Goal: Information Seeking & Learning: Learn about a topic

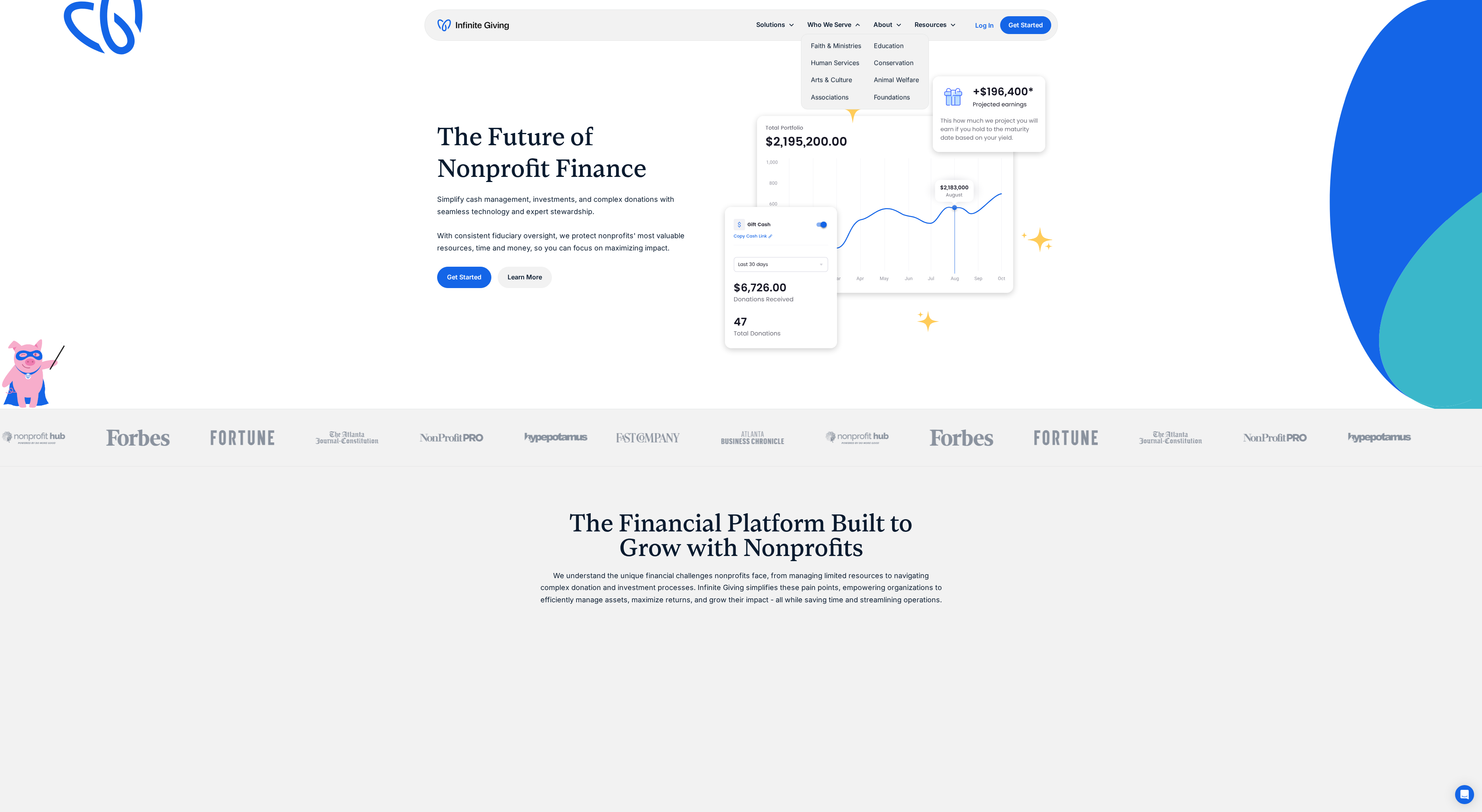
click at [821, 24] on div "Who We Serve" at bounding box center [829, 25] width 44 height 11
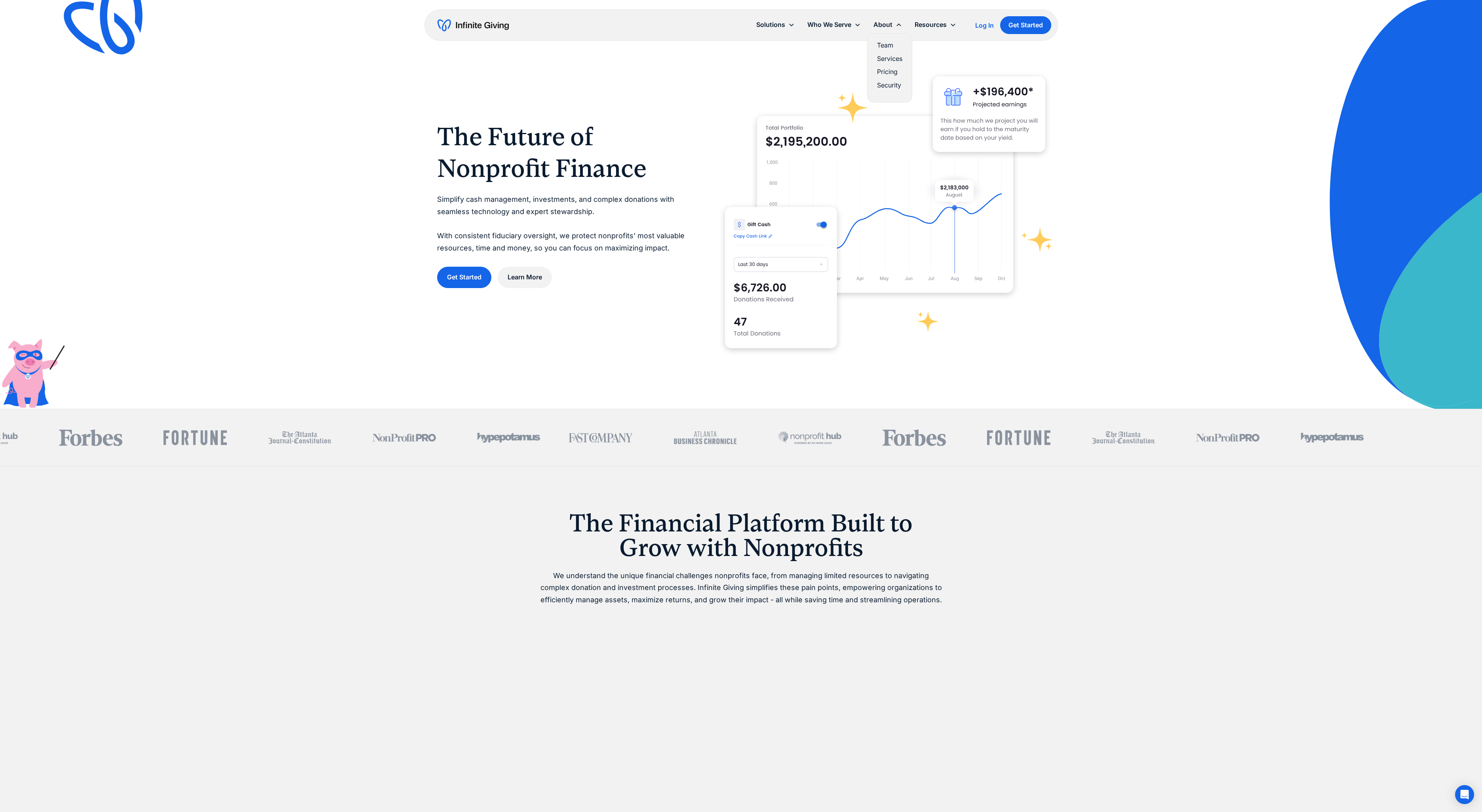
click at [889, 29] on div "About" at bounding box center [883, 25] width 19 height 11
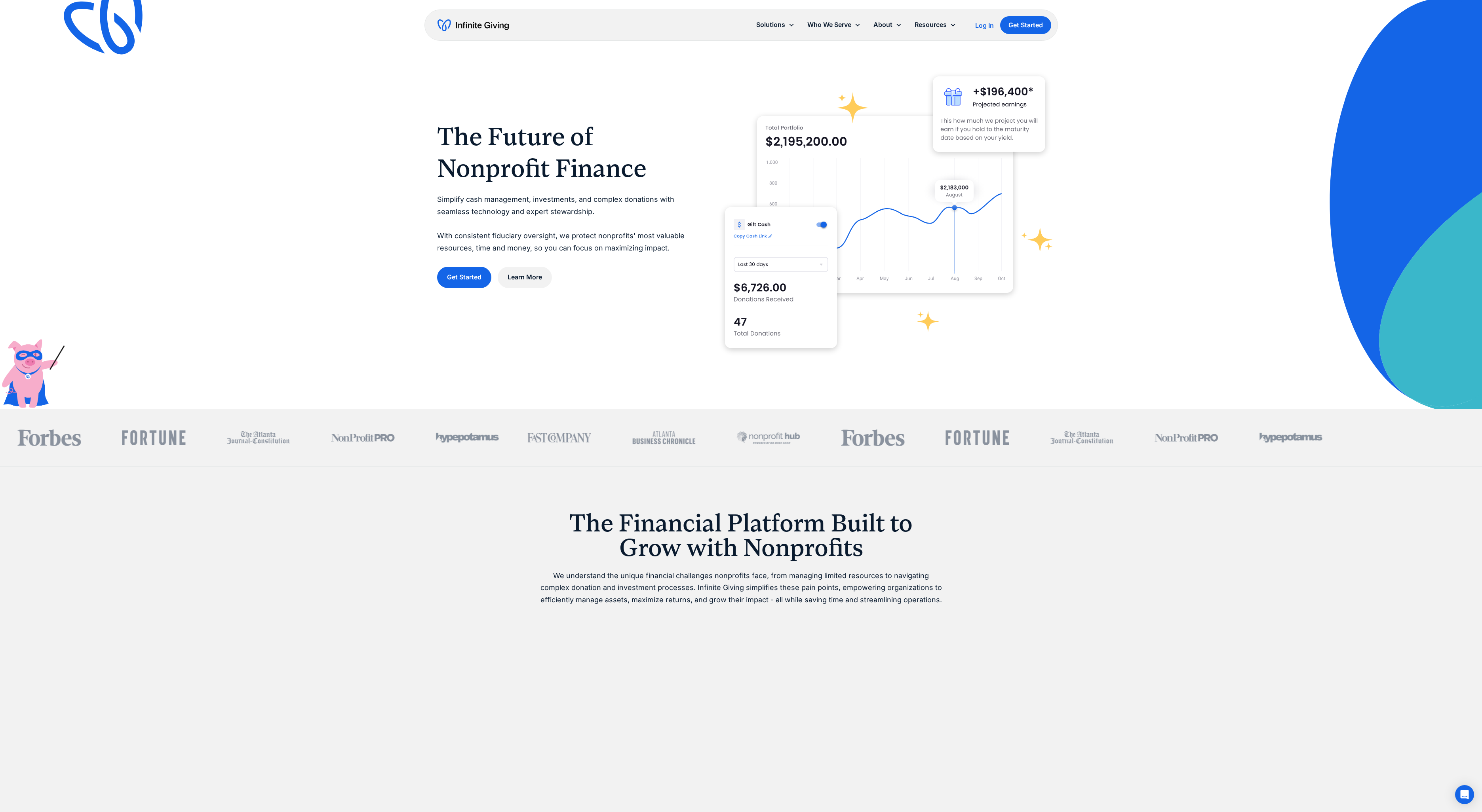
click at [887, 25] on div "About" at bounding box center [883, 25] width 19 height 11
click at [881, 45] on link "Team" at bounding box center [889, 45] width 25 height 11
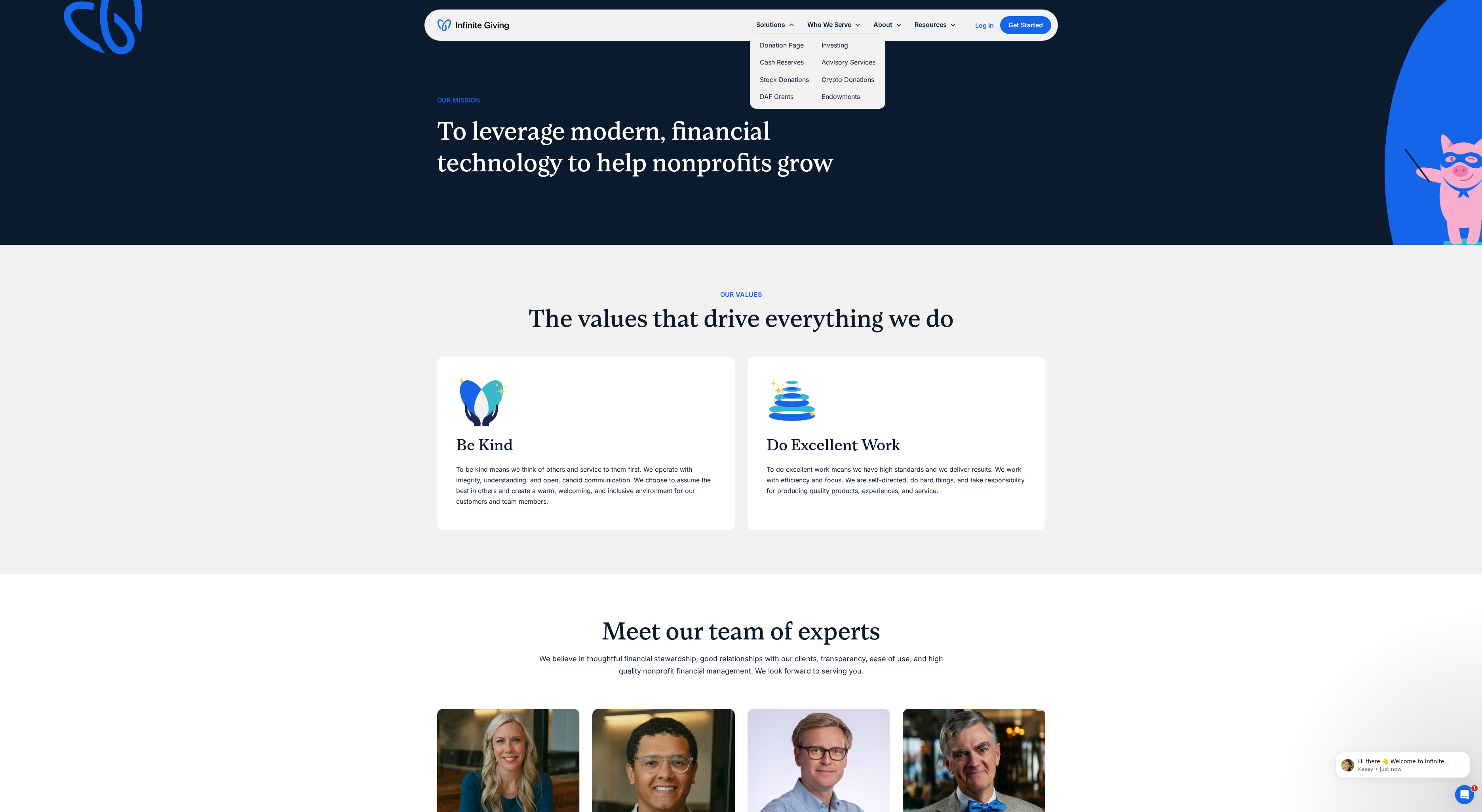
click at [776, 62] on link "Cash Reserves" at bounding box center [784, 62] width 49 height 11
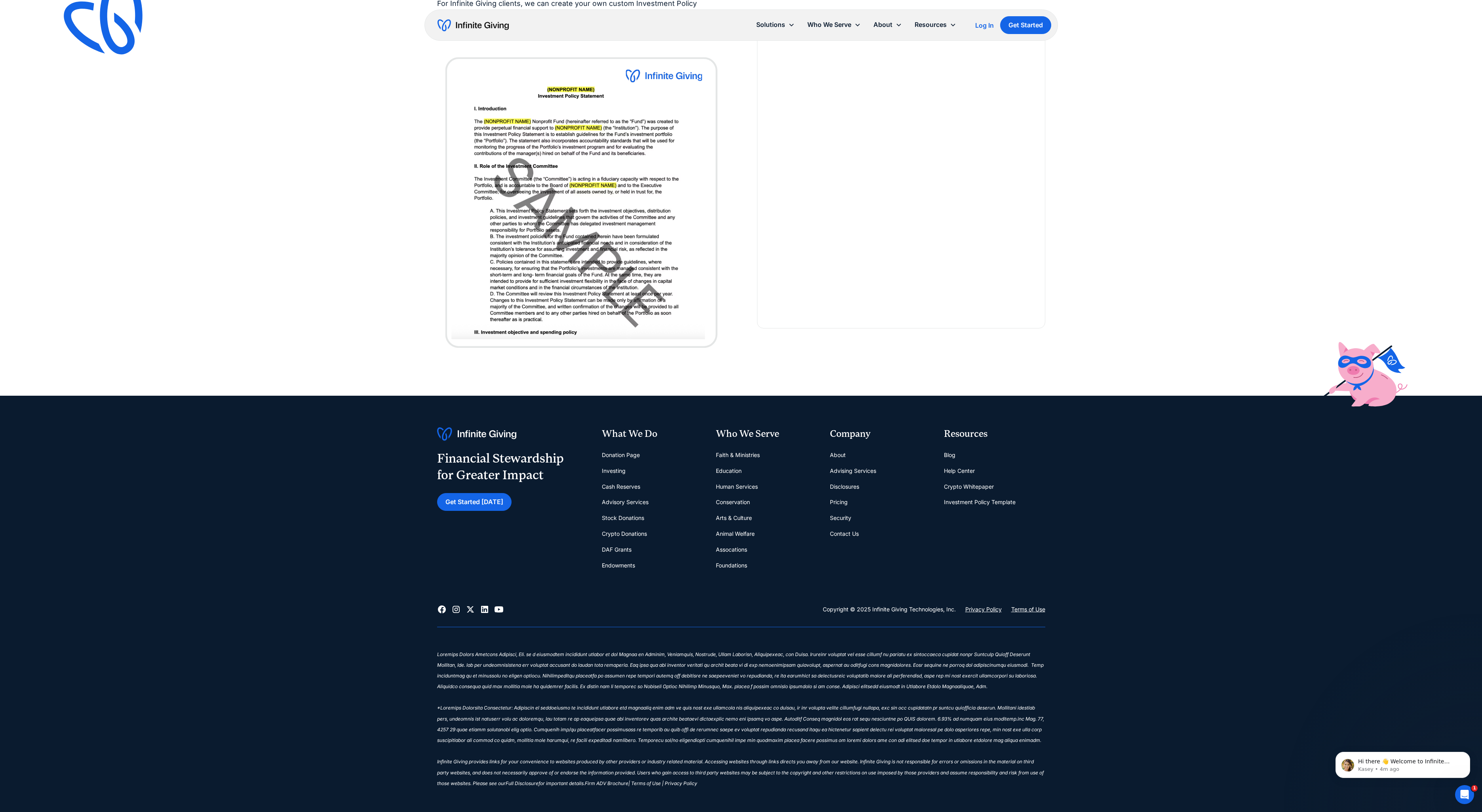
scroll to position [1550, 0]
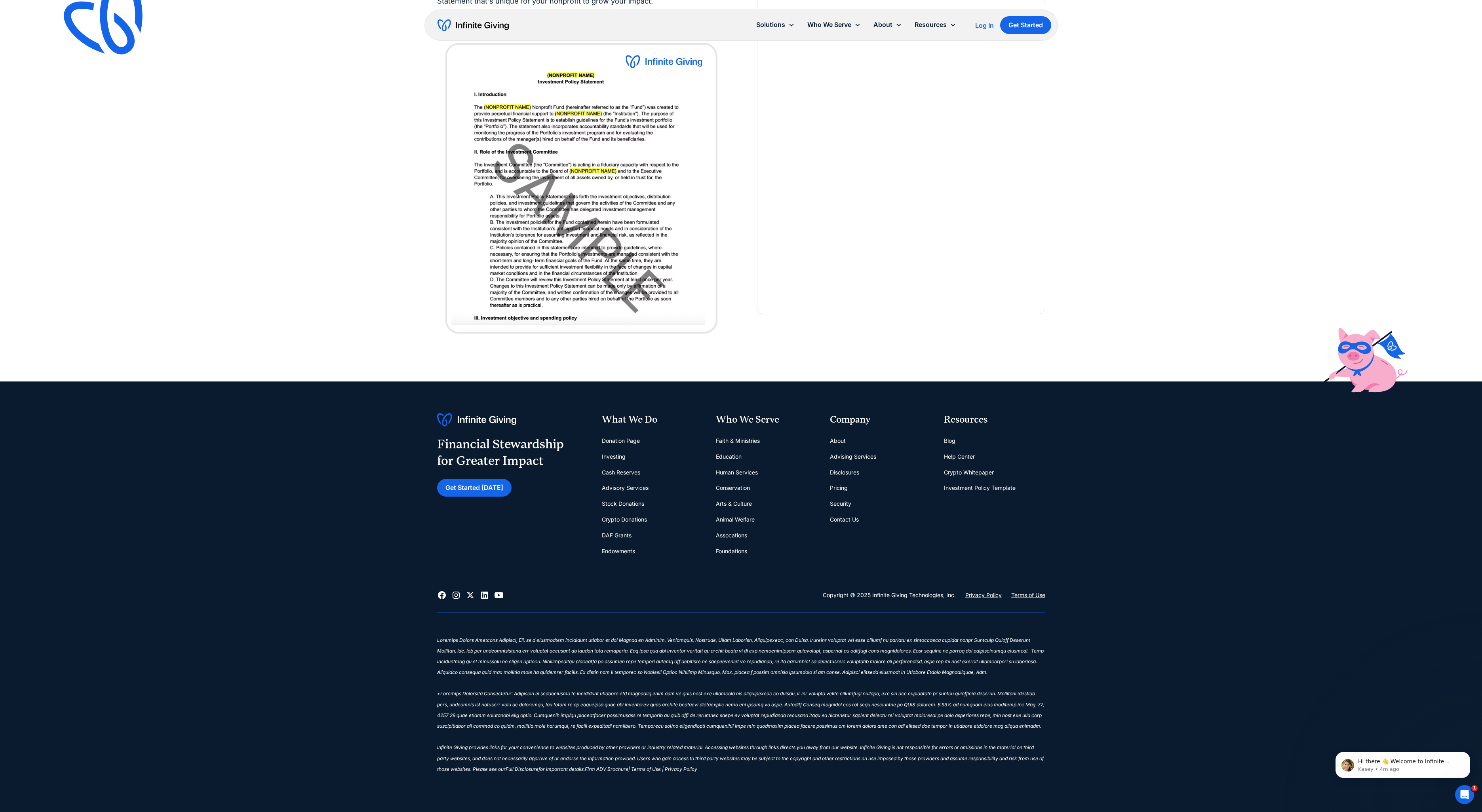
click at [850, 520] on link "Contact Us" at bounding box center [845, 520] width 29 height 16
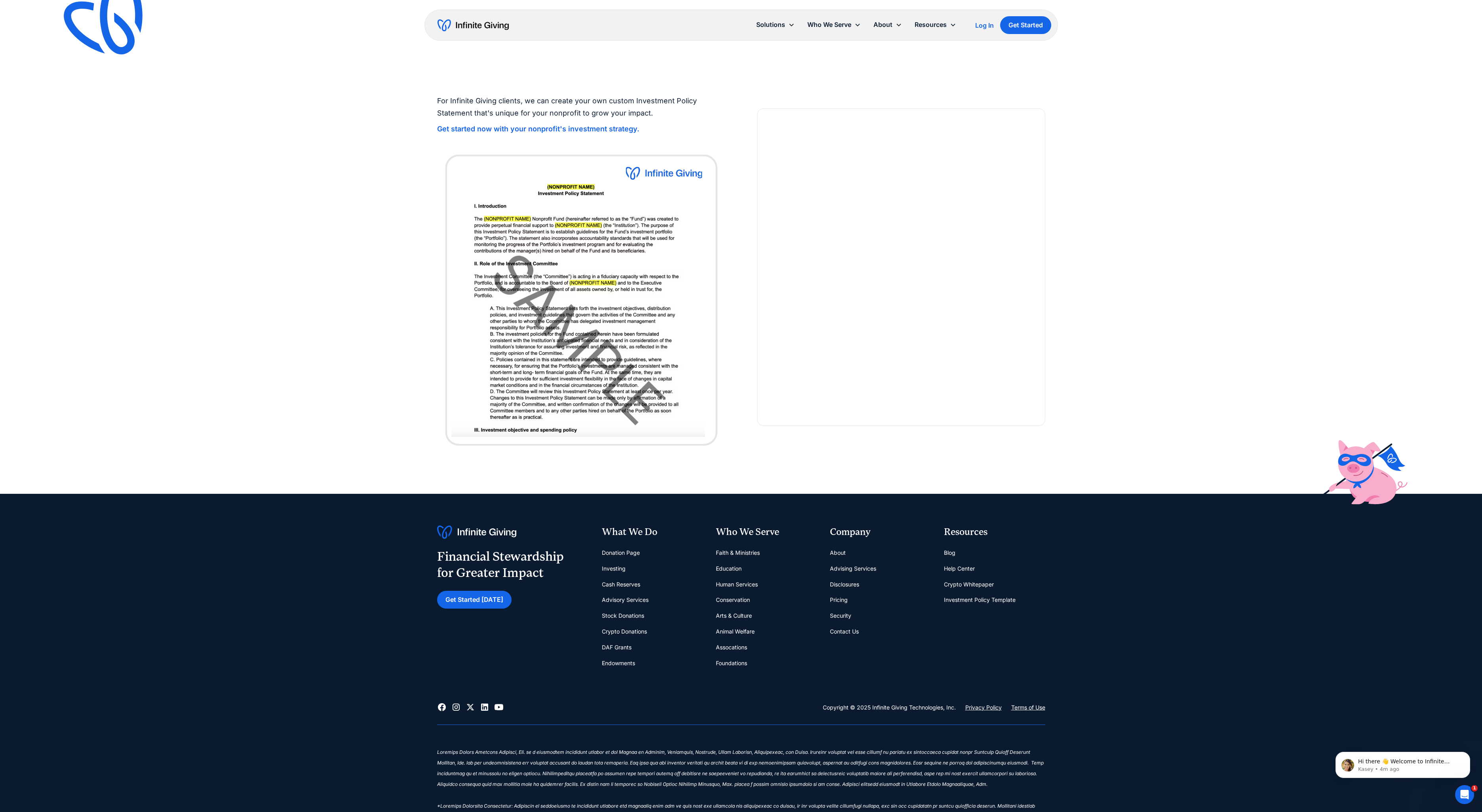
click at [840, 553] on link "About" at bounding box center [838, 553] width 16 height 16
